Goal: Information Seeking & Learning: Learn about a topic

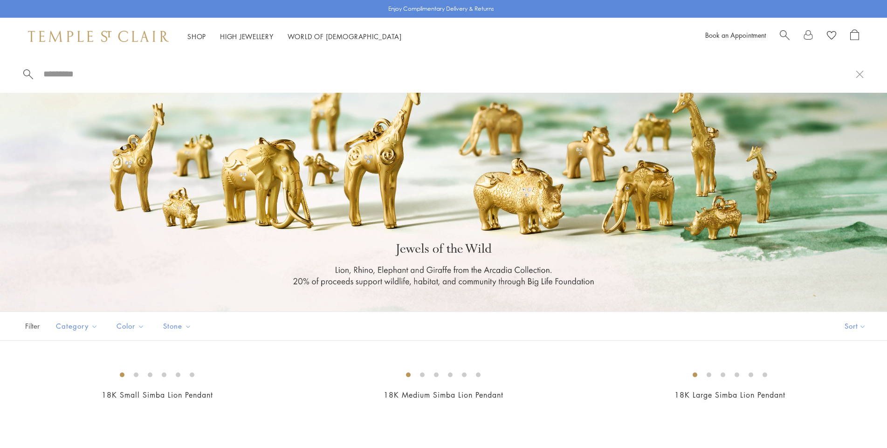
click at [790, 34] on span "Search" at bounding box center [785, 34] width 10 height 10
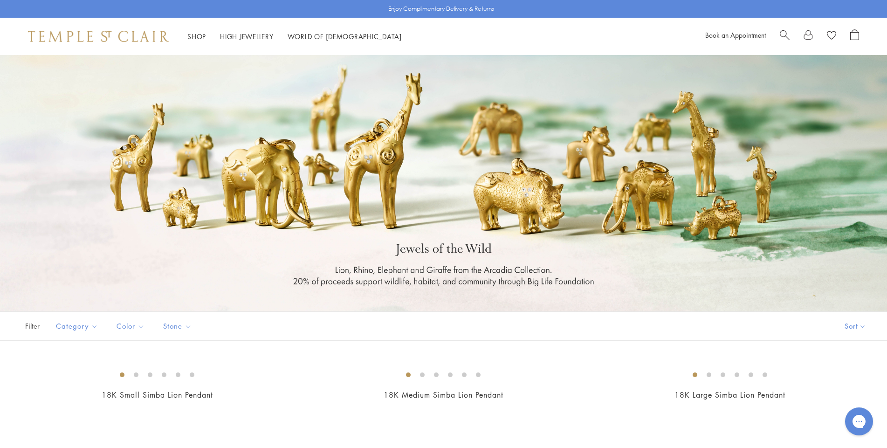
click at [787, 40] on link "Search" at bounding box center [785, 36] width 10 height 14
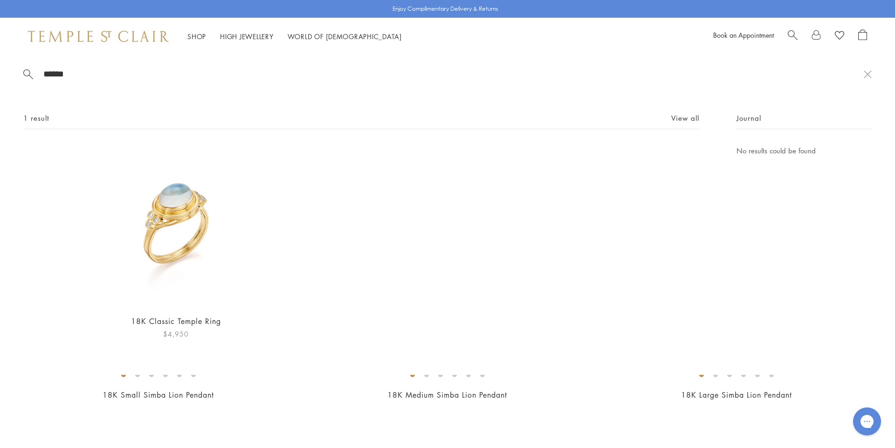
type input "******"
click at [210, 195] on img at bounding box center [176, 226] width 162 height 162
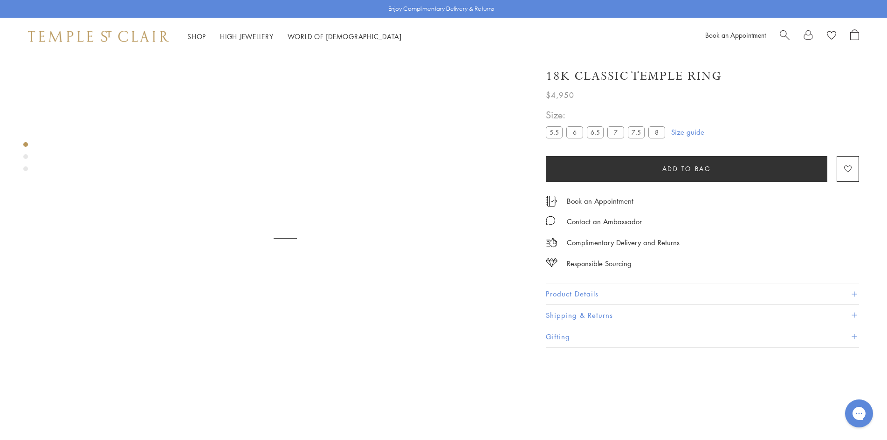
click at [25, 155] on div "Product gallery navigation" at bounding box center [25, 156] width 5 height 5
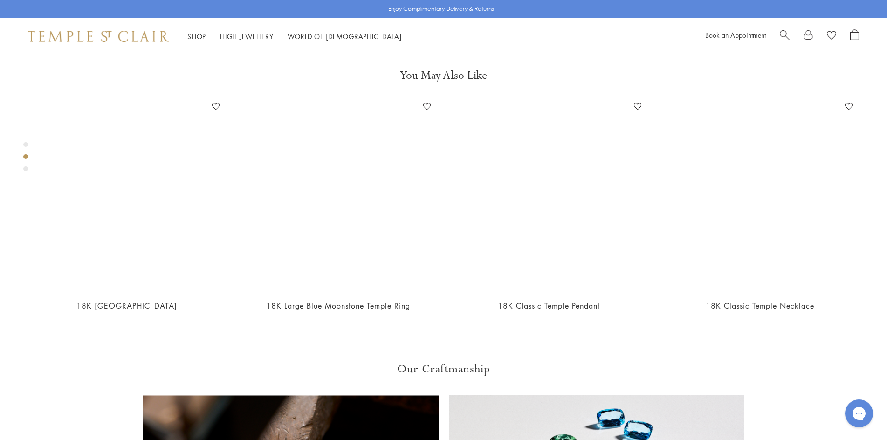
click at [27, 169] on div "Product gallery navigation" at bounding box center [25, 168] width 5 height 5
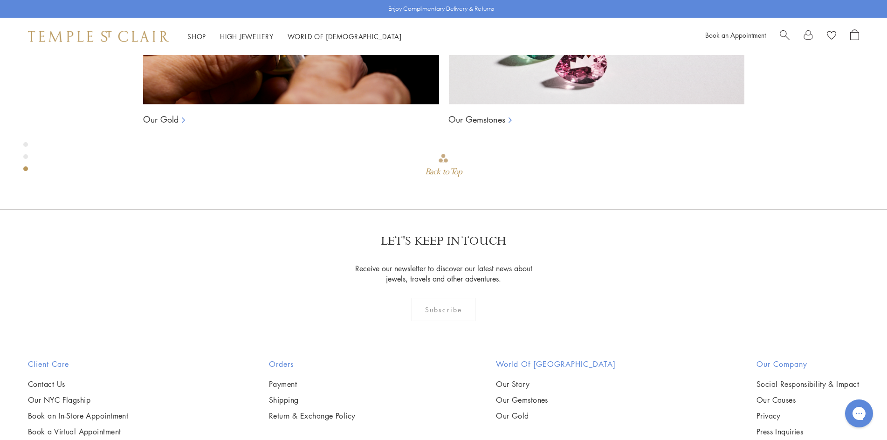
click at [27, 144] on div "Product gallery navigation" at bounding box center [25, 144] width 5 height 5
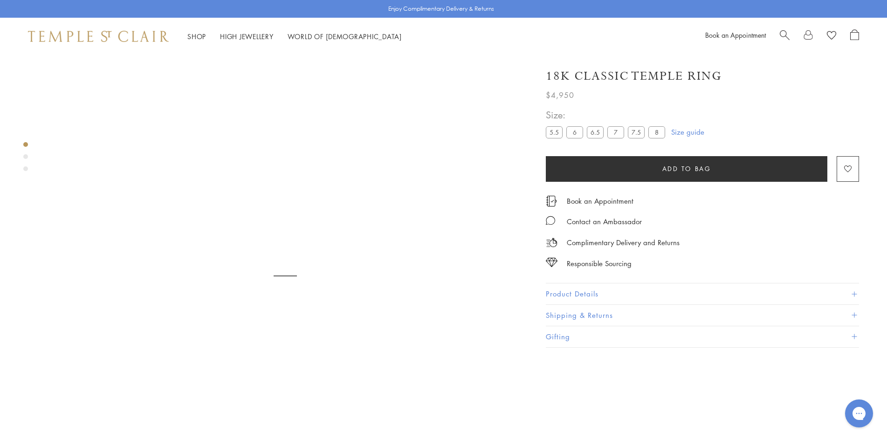
click at [228, 244] on img at bounding box center [285, 299] width 477 height 477
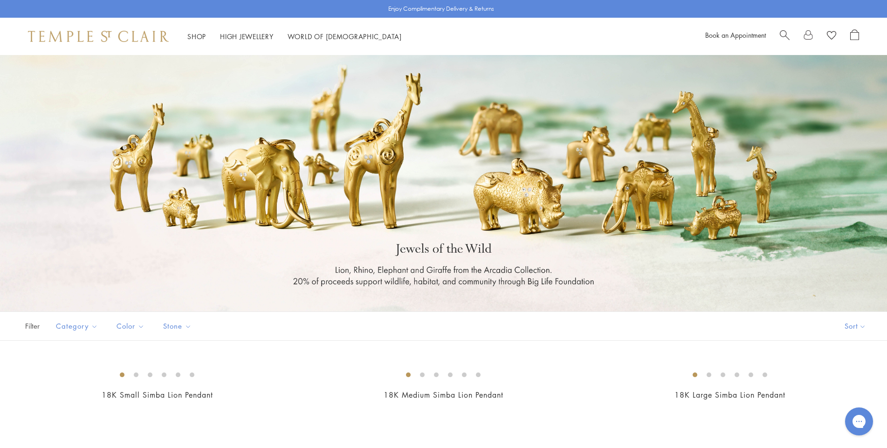
click at [783, 35] on span "Search" at bounding box center [785, 34] width 10 height 10
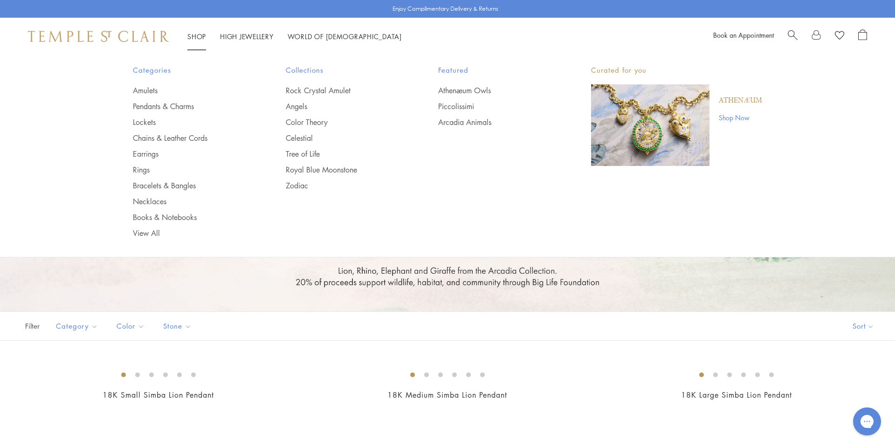
click at [791, 35] on span "Search" at bounding box center [793, 34] width 10 height 10
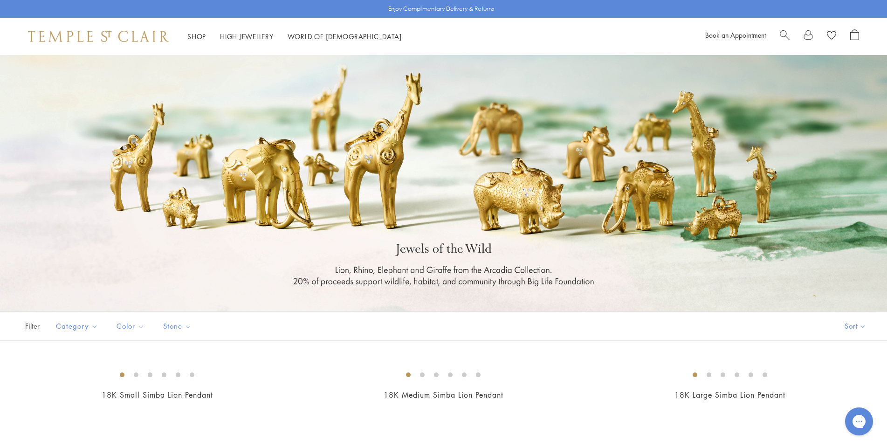
click at [788, 30] on span "Search" at bounding box center [785, 34] width 10 height 10
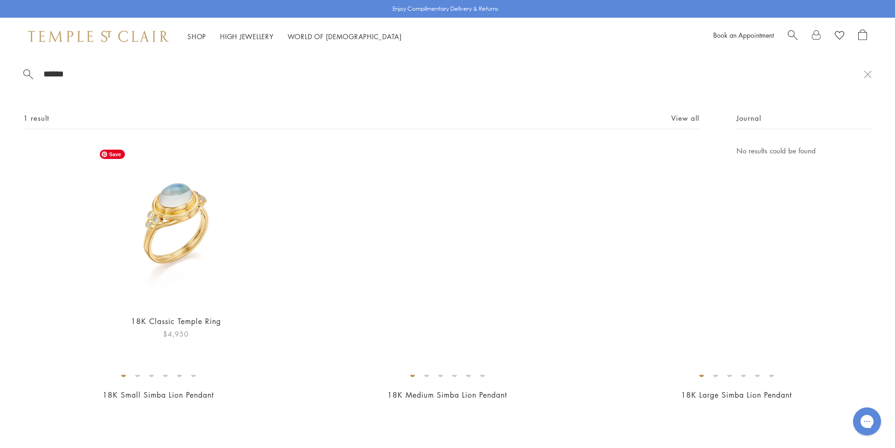
type input "******"
click at [213, 208] on img at bounding box center [176, 226] width 162 height 162
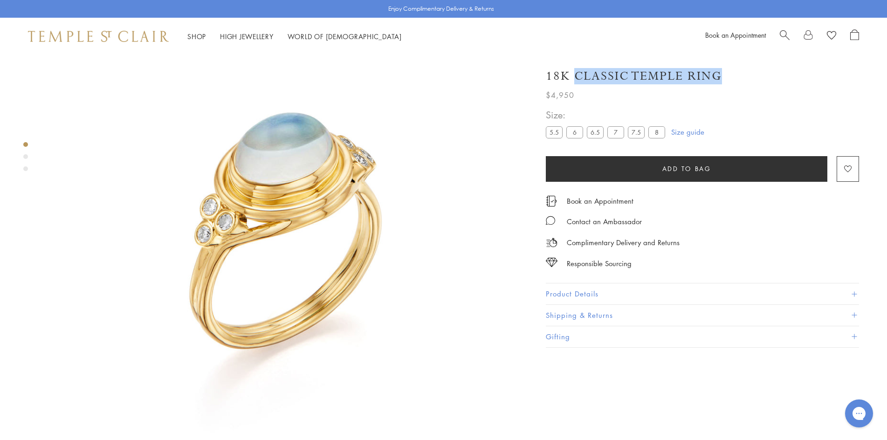
drag, startPoint x: 577, startPoint y: 76, endPoint x: 732, endPoint y: 82, distance: 154.9
click at [732, 82] on div "18K Classic Temple Ring" at bounding box center [702, 76] width 313 height 16
click at [584, 290] on button "Product Details" at bounding box center [702, 293] width 313 height 21
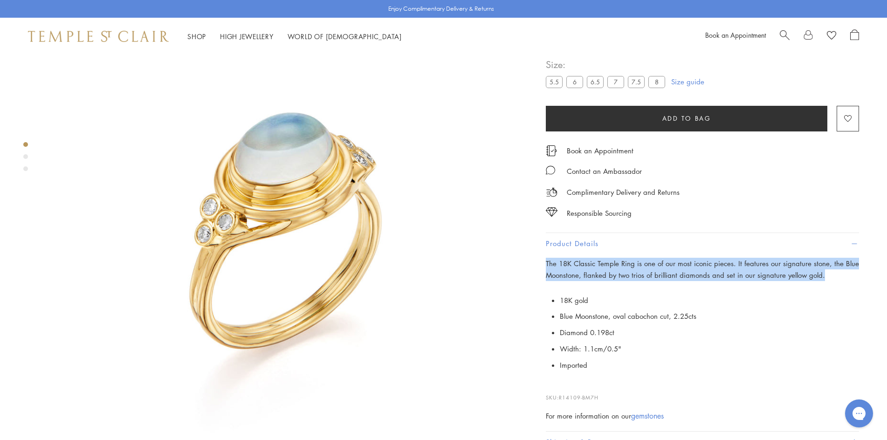
drag, startPoint x: 546, startPoint y: 310, endPoint x: 824, endPoint y: 328, distance: 278.8
click at [843, 282] on p "The 18K Classic Temple Ring is one of our most iconic pieces. It features our s…" at bounding box center [702, 269] width 313 height 23
copy p "The 18K Classic Temple Ring is one of our most iconic pieces. It features our s…"
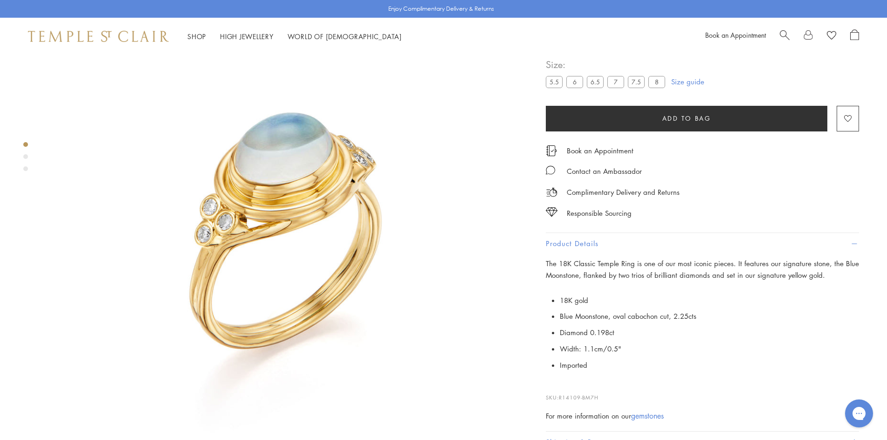
drag, startPoint x: 548, startPoint y: 76, endPoint x: 276, endPoint y: 144, distance: 280.0
click at [711, 34] on h1 "18K Classic Temple Ring" at bounding box center [634, 26] width 176 height 16
